Goal: Information Seeking & Learning: Compare options

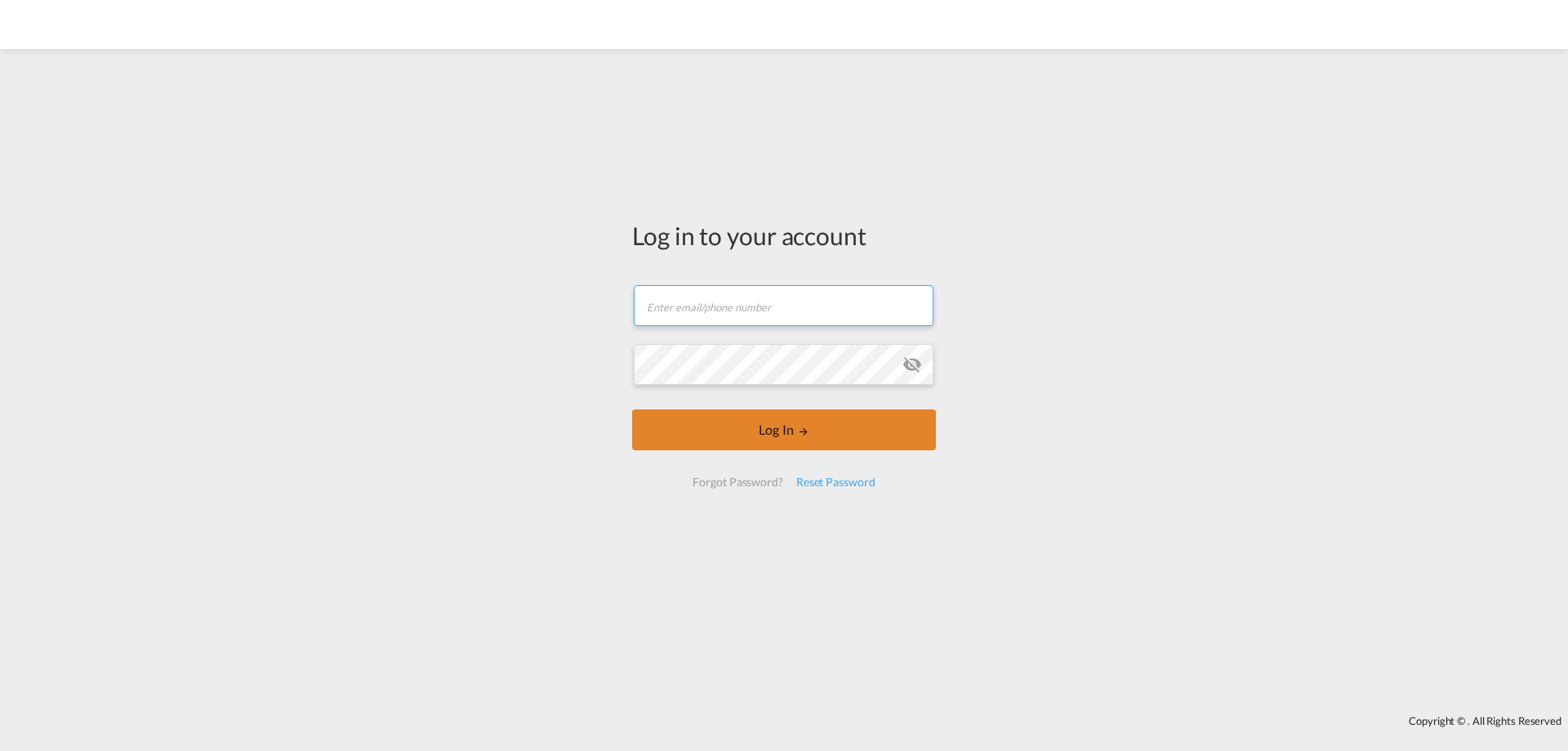
type input "[PERSON_NAME][EMAIL_ADDRESS][PERSON_NAME][DOMAIN_NAME]"
click at [811, 436] on button "Log In" at bounding box center [784, 430] width 304 height 41
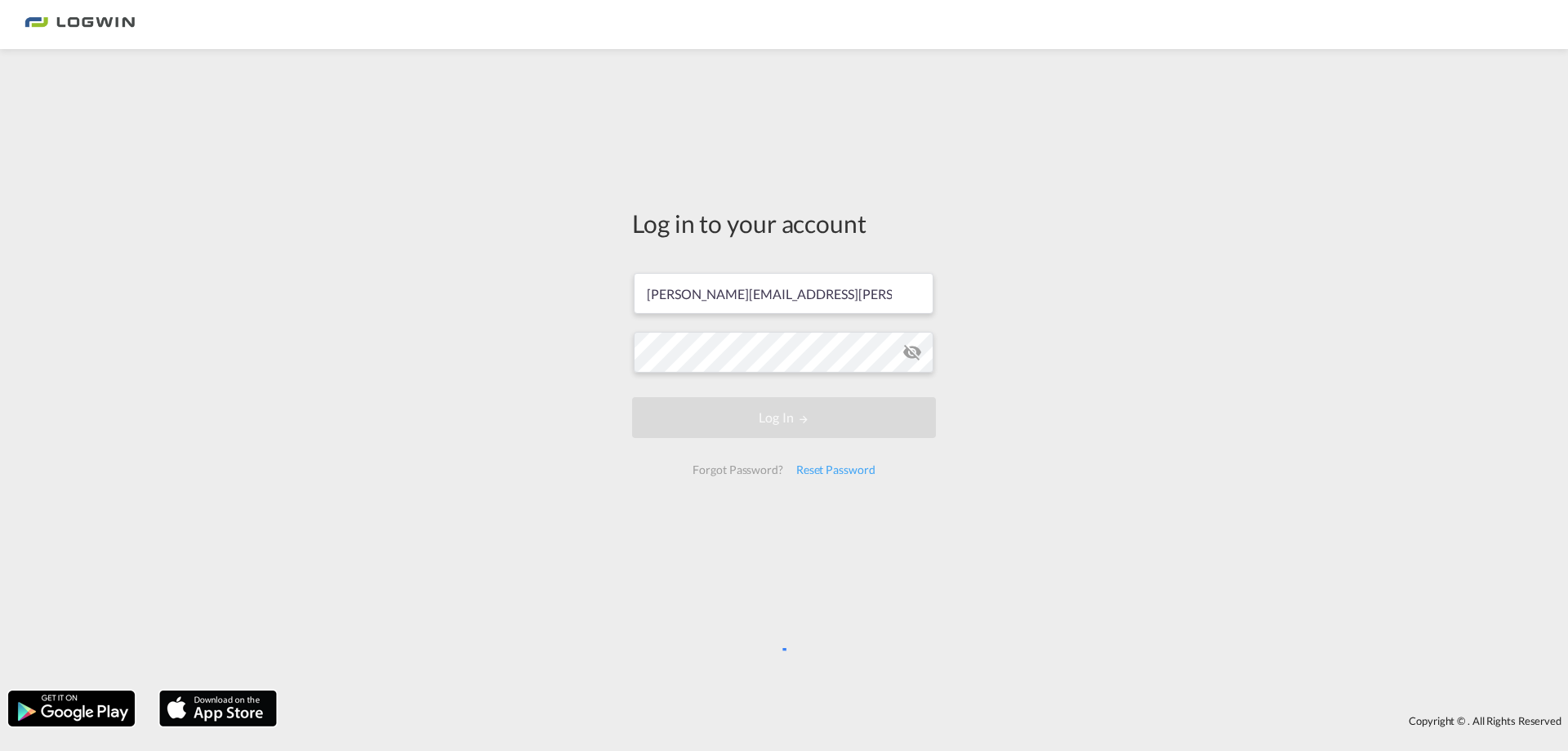
click at [537, 571] on div "Log in to your account [PERSON_NAME][EMAIL_ADDRESS][PERSON_NAME][DOMAIN_NAME] L…" at bounding box center [784, 370] width 1568 height 626
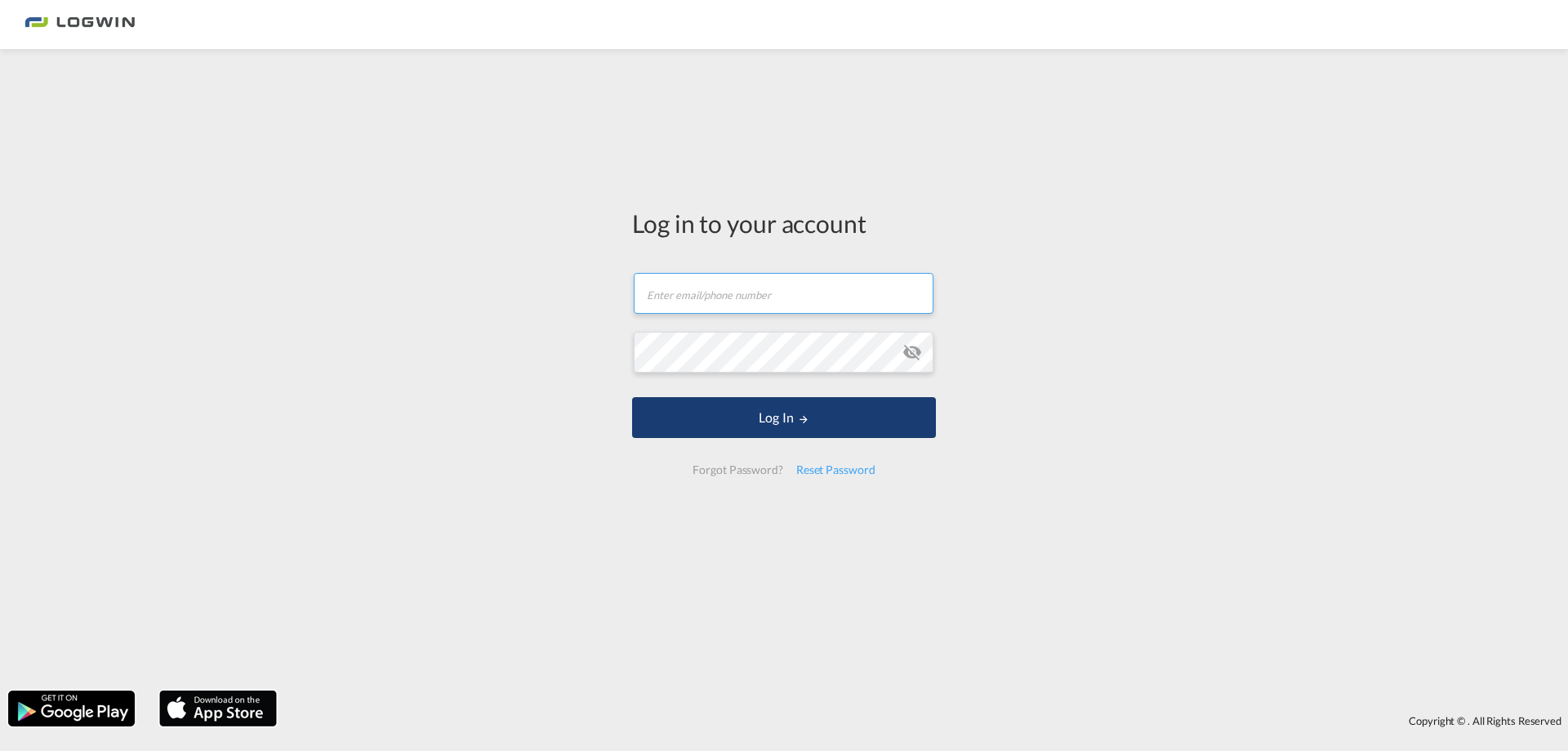
type input "[PERSON_NAME][EMAIL_ADDRESS][PERSON_NAME][DOMAIN_NAME]"
click at [813, 419] on button "Log In" at bounding box center [784, 418] width 304 height 41
